Goal: Information Seeking & Learning: Learn about a topic

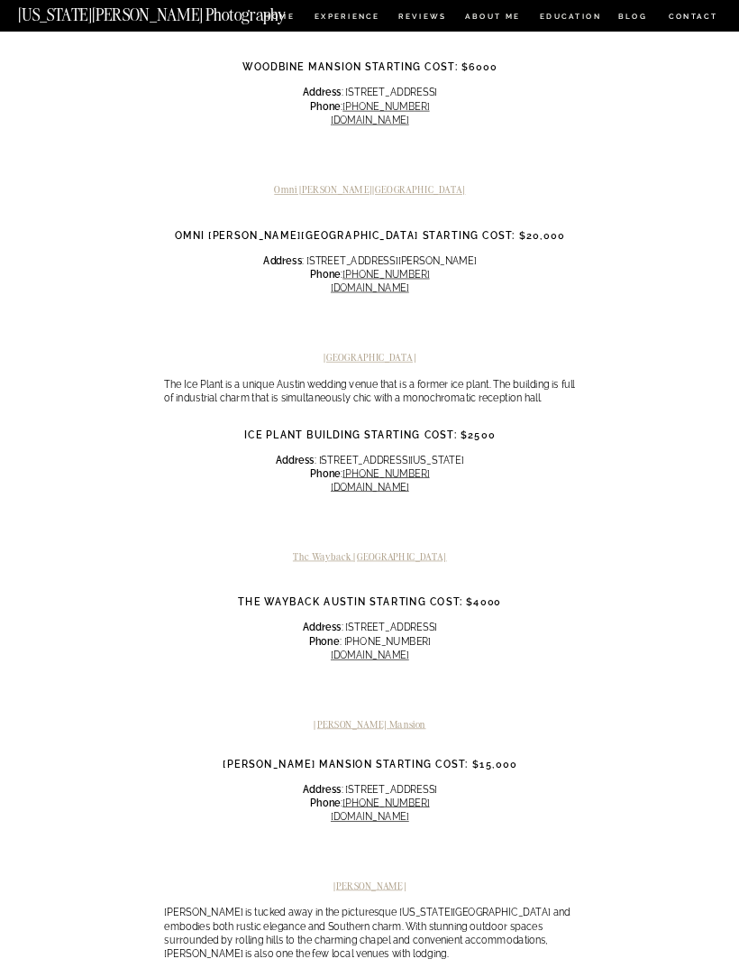
scroll to position [2023, 0]
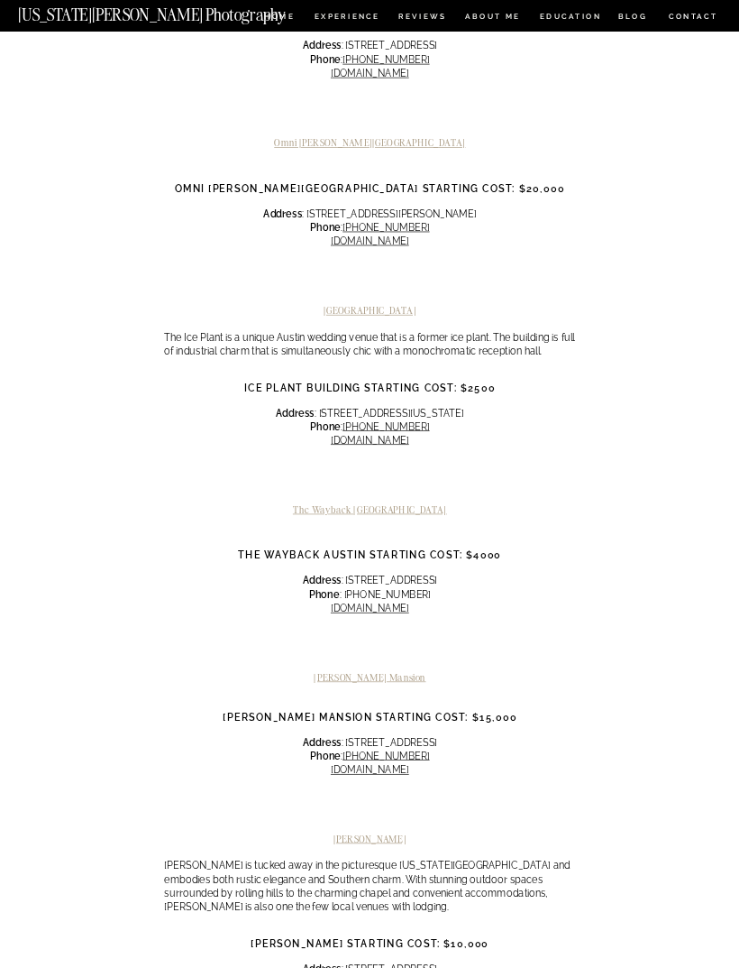
click at [358, 504] on h2 "The Wayback [GEOGRAPHIC_DATA]" at bounding box center [369, 509] width 411 height 11
click at [363, 427] on div "With loads of options for wedding venues in [GEOGRAPHIC_DATA], it can easily be…" at bounding box center [369, 674] width 411 height 4876
click at [360, 504] on h2 "The Wayback [GEOGRAPHIC_DATA]" at bounding box center [369, 509] width 411 height 11
click at [354, 457] on div at bounding box center [369, 480] width 411 height 46
click at [363, 504] on h2 "The Wayback [GEOGRAPHIC_DATA]" at bounding box center [369, 509] width 411 height 11
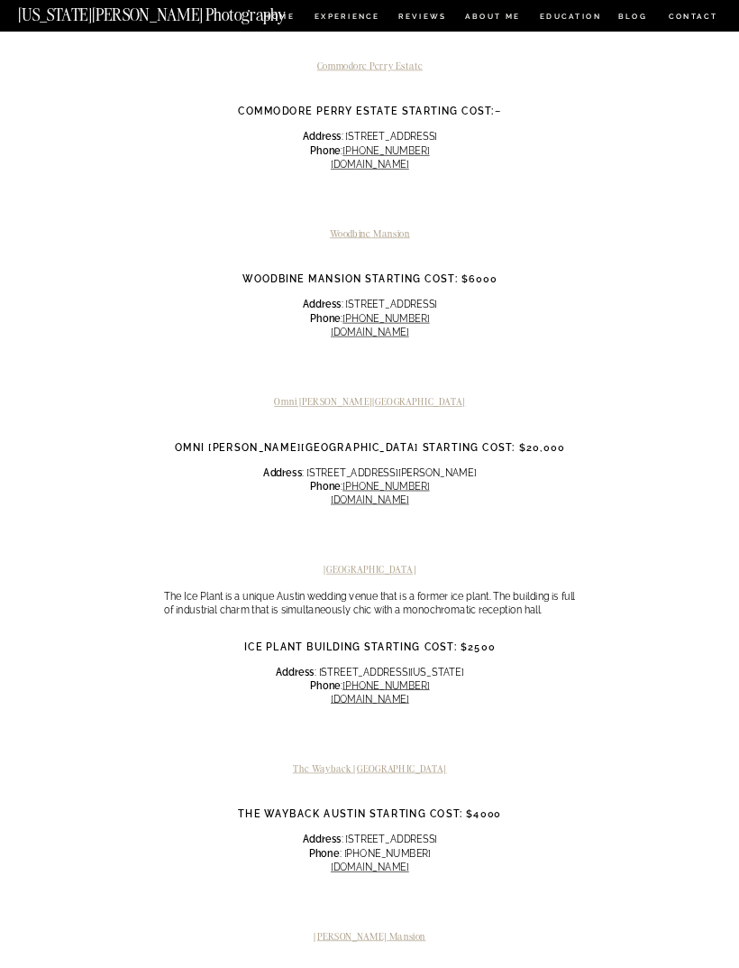
scroll to position [1673, 0]
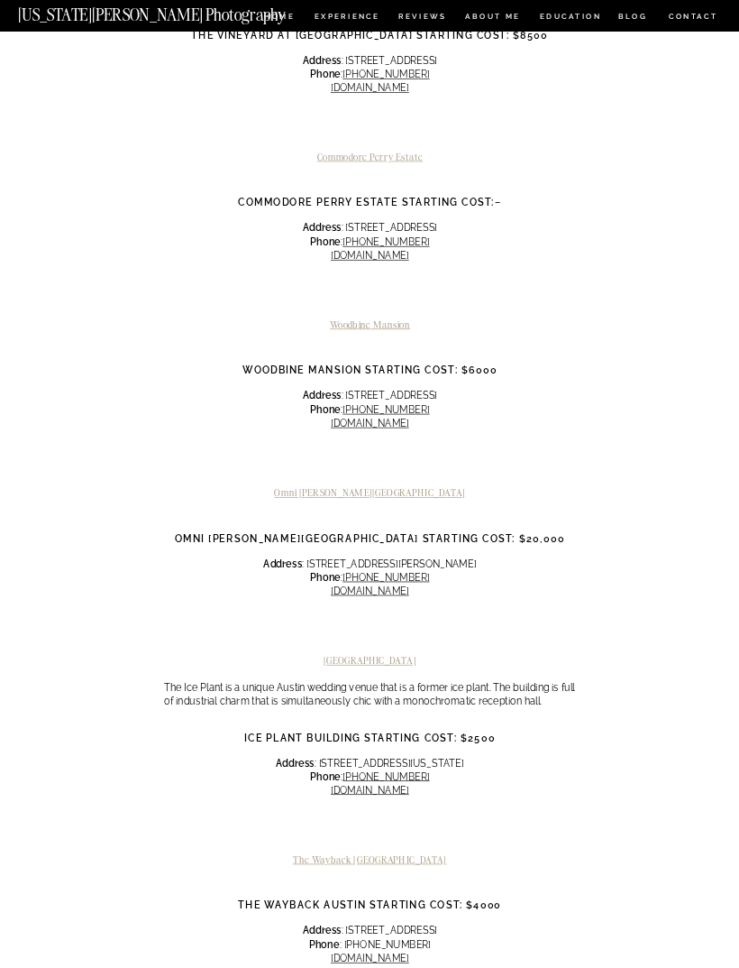
click at [372, 854] on h2 "The Wayback [GEOGRAPHIC_DATA]" at bounding box center [369, 859] width 411 height 11
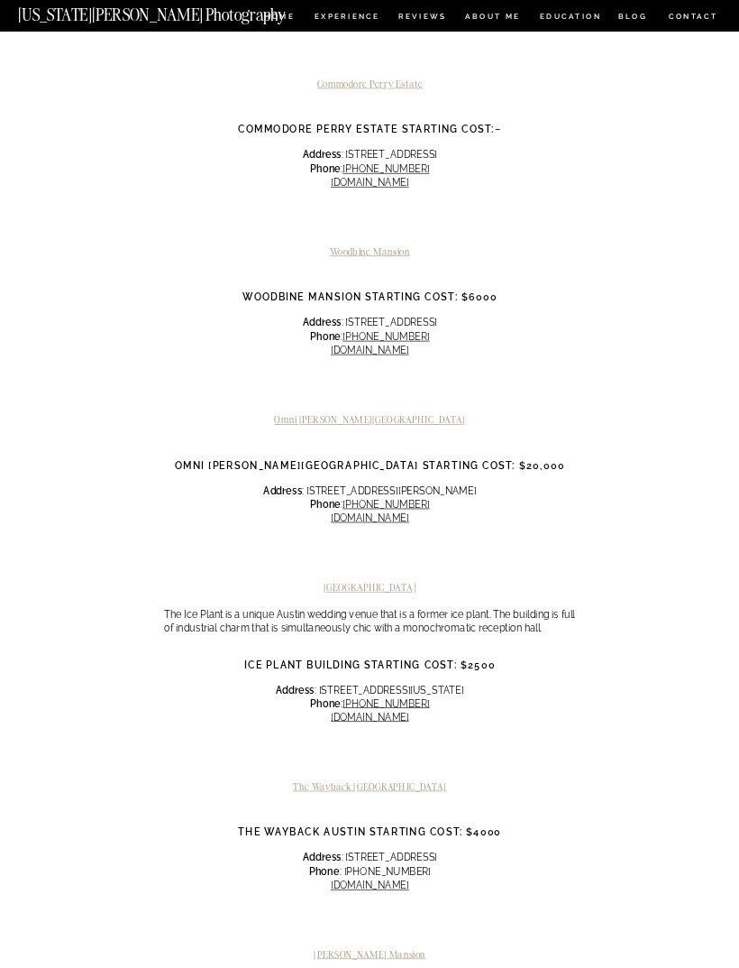
click at [349, 879] on link "[DOMAIN_NAME]" at bounding box center [370, 885] width 78 height 12
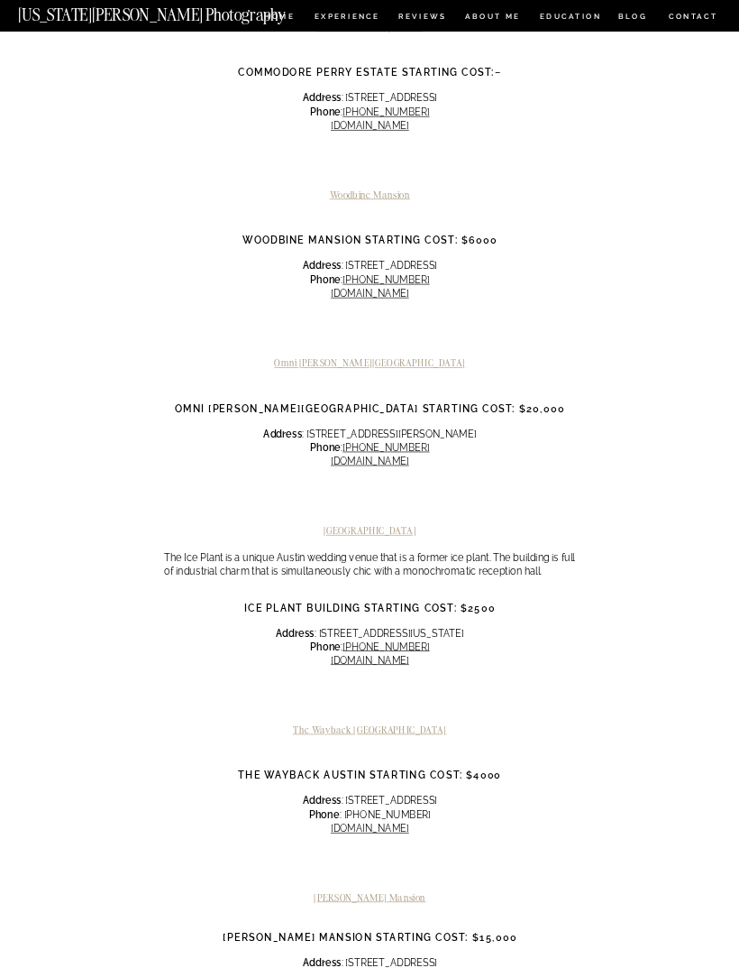
scroll to position [1804, 0]
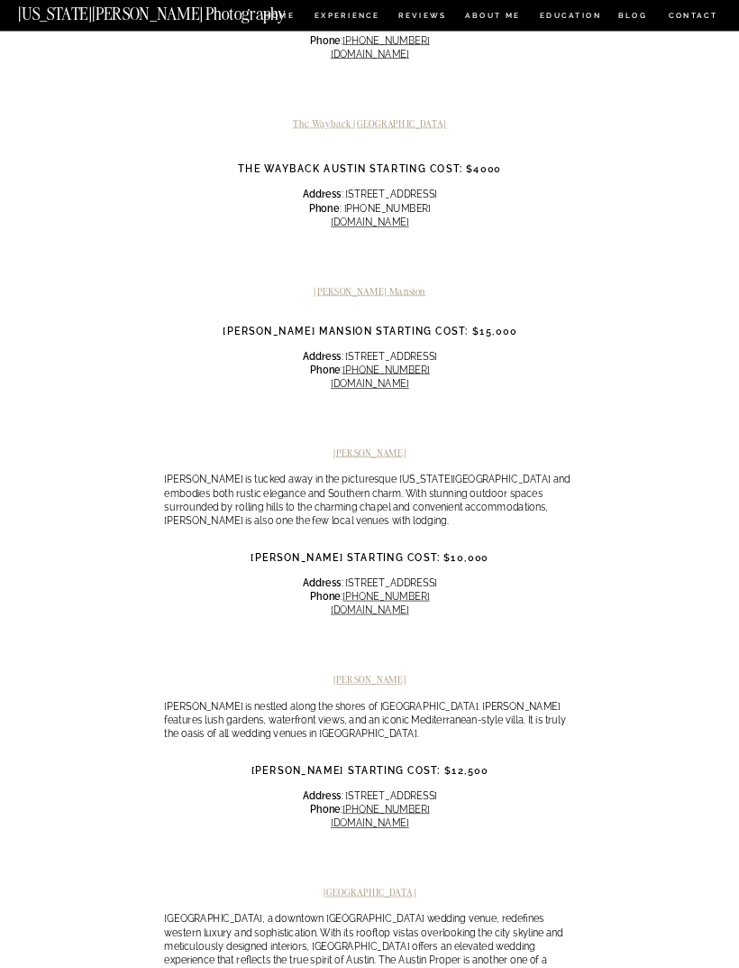
scroll to position [2409, 0]
click at [299, 840] on div at bounding box center [369, 863] width 411 height 46
click at [331, 817] on link "[DOMAIN_NAME]" at bounding box center [370, 823] width 78 height 12
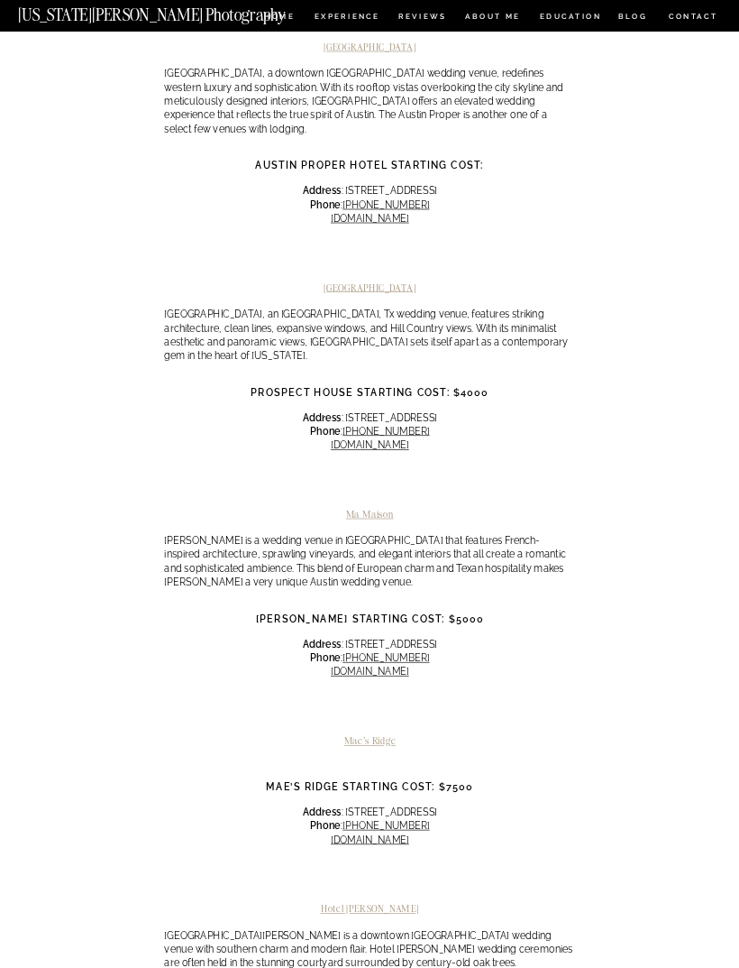
scroll to position [3302, 0]
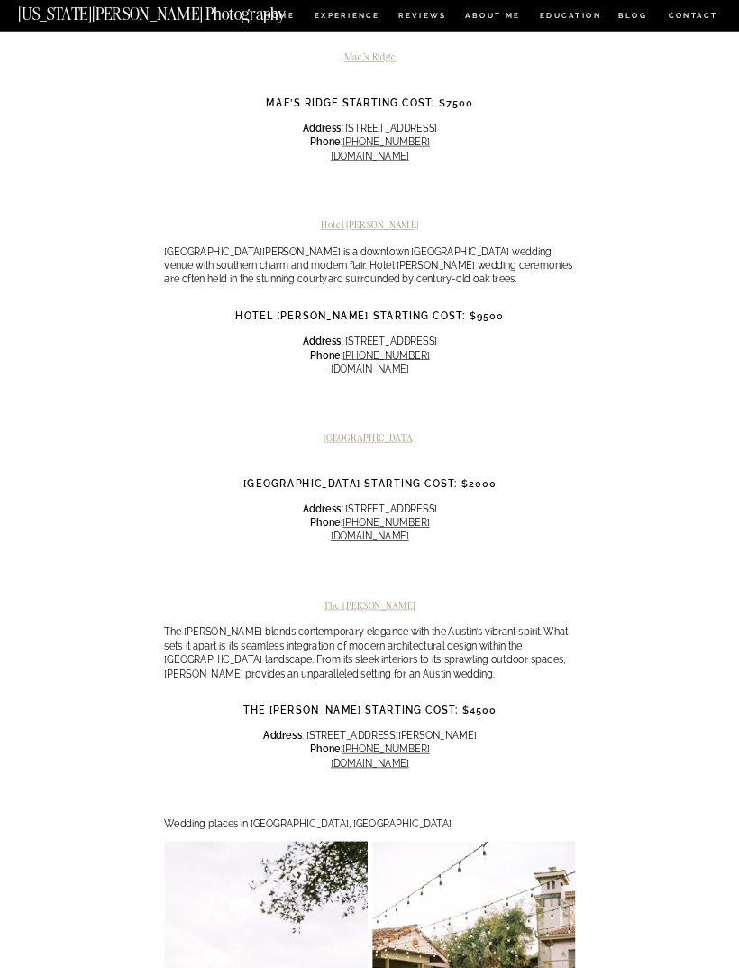
scroll to position [3937, 0]
click at [345, 758] on link "[DOMAIN_NAME]" at bounding box center [370, 764] width 78 height 12
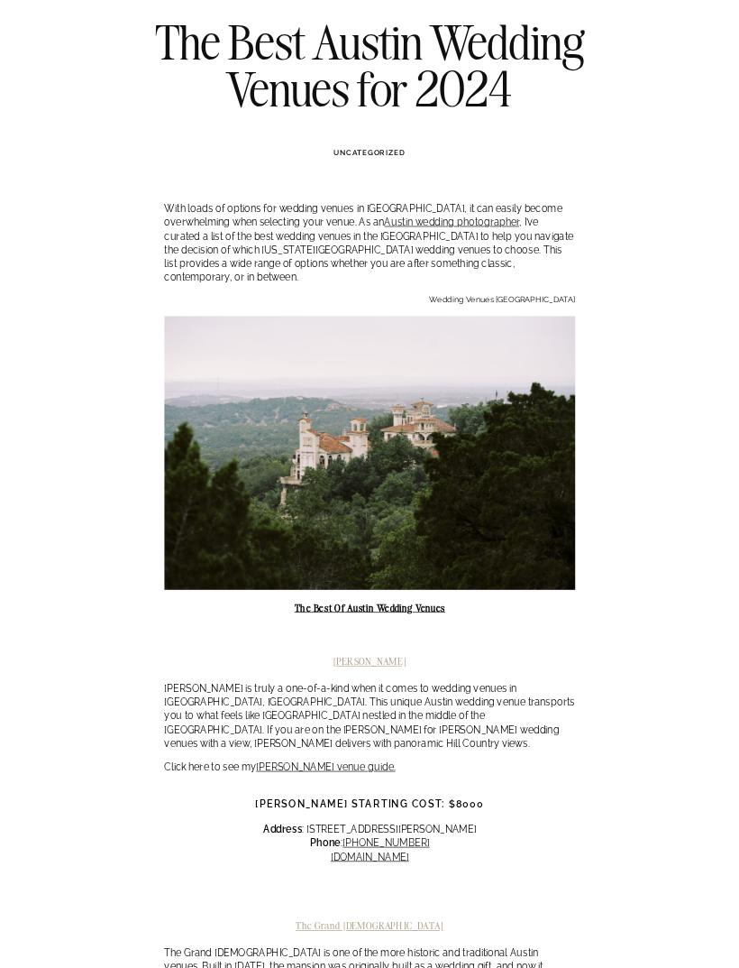
scroll to position [175, 0]
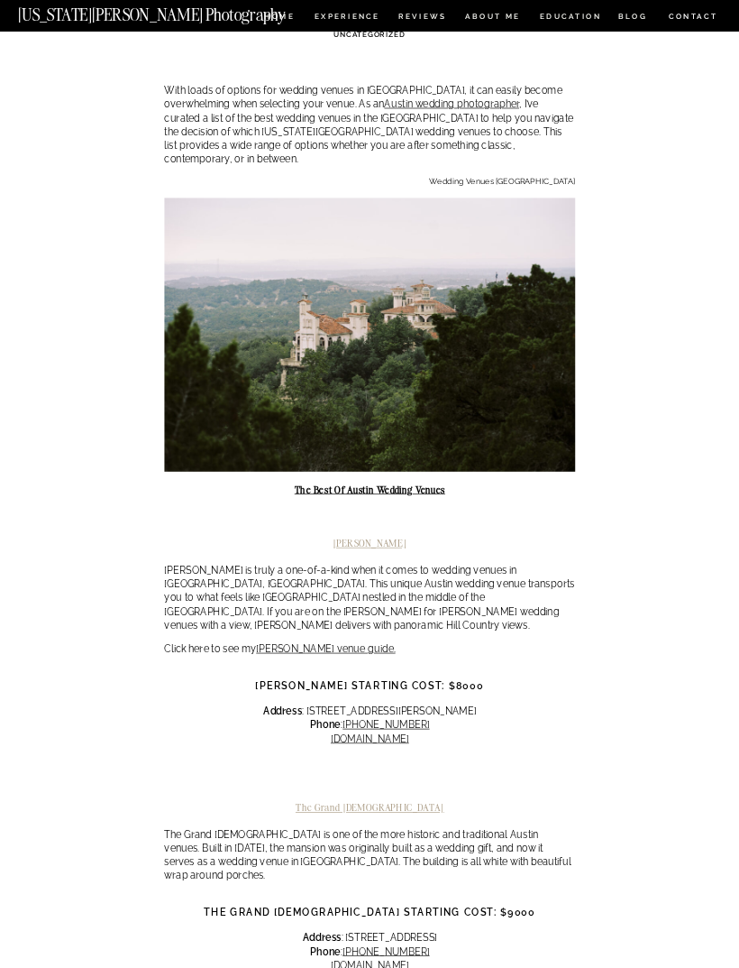
click at [274, 666] on div at bounding box center [369, 672] width 411 height 13
click at [280, 643] on link "[PERSON_NAME] venue guide." at bounding box center [325, 649] width 139 height 12
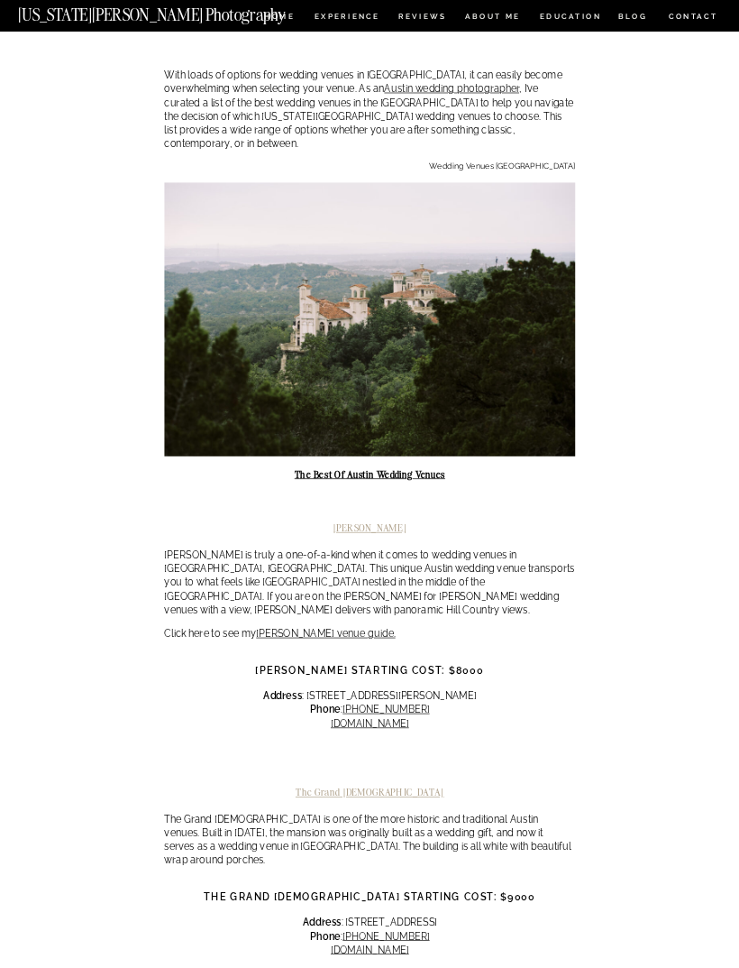
scroll to position [0, 0]
